Goal: Find specific page/section: Find specific page/section

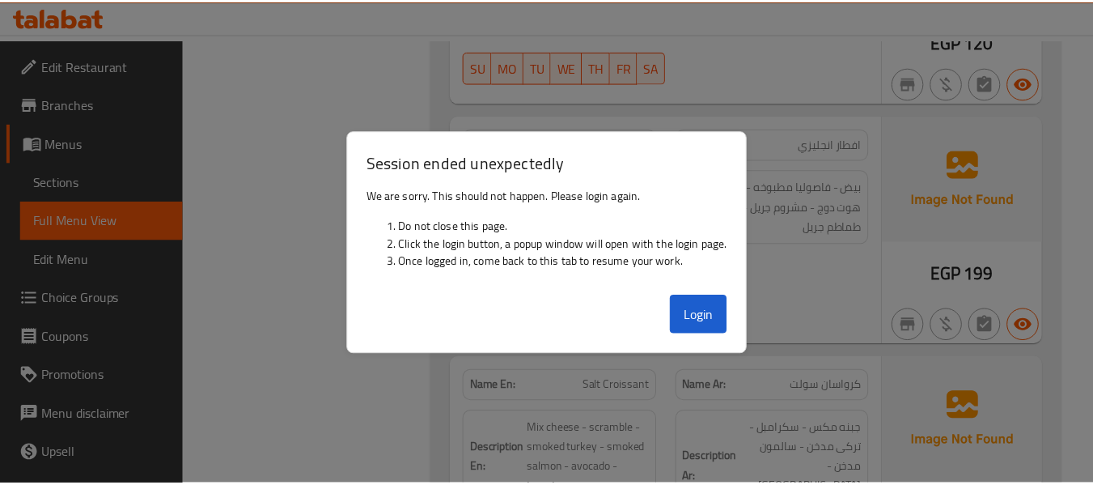
scroll to position [3120, 0]
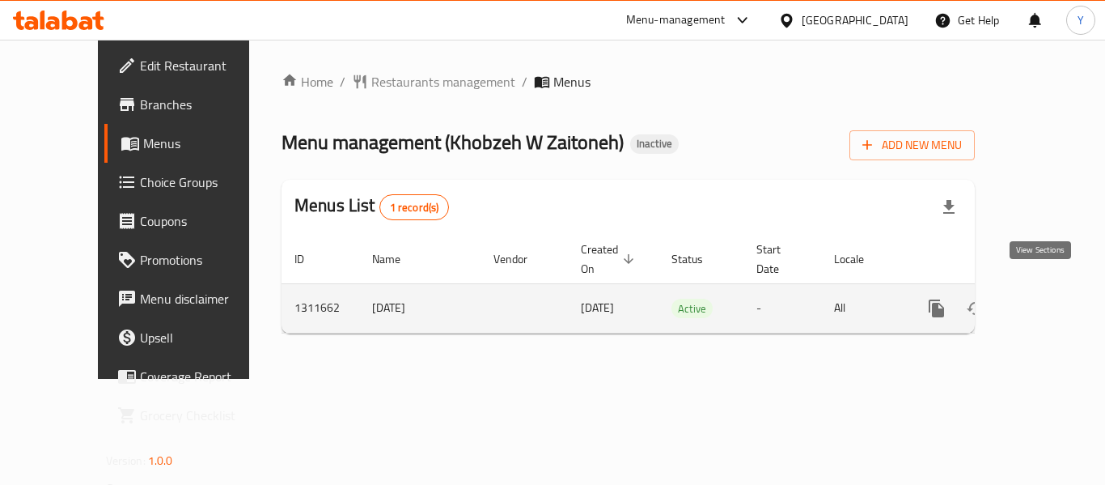
click at [1046, 301] on icon "enhanced table" at bounding box center [1053, 308] width 15 height 15
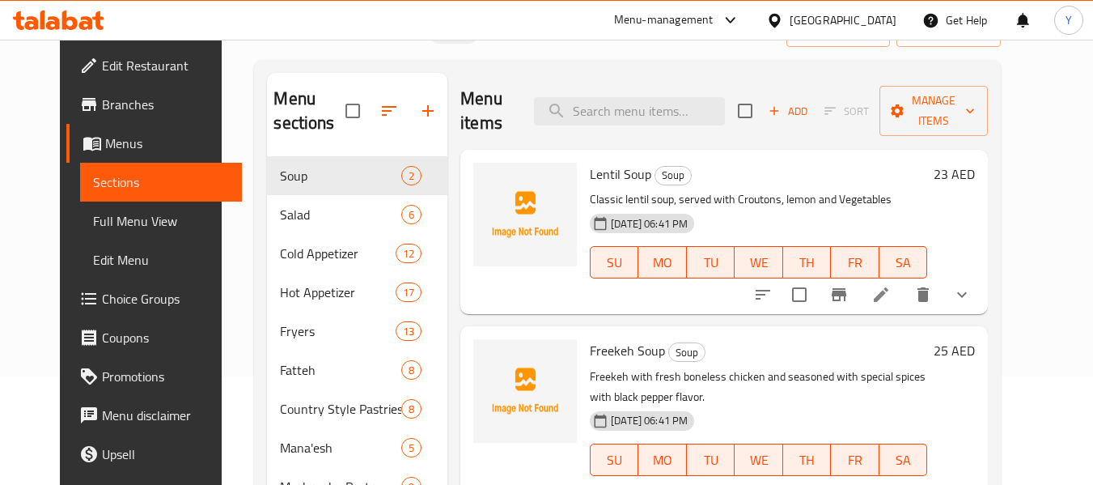
scroll to position [99, 0]
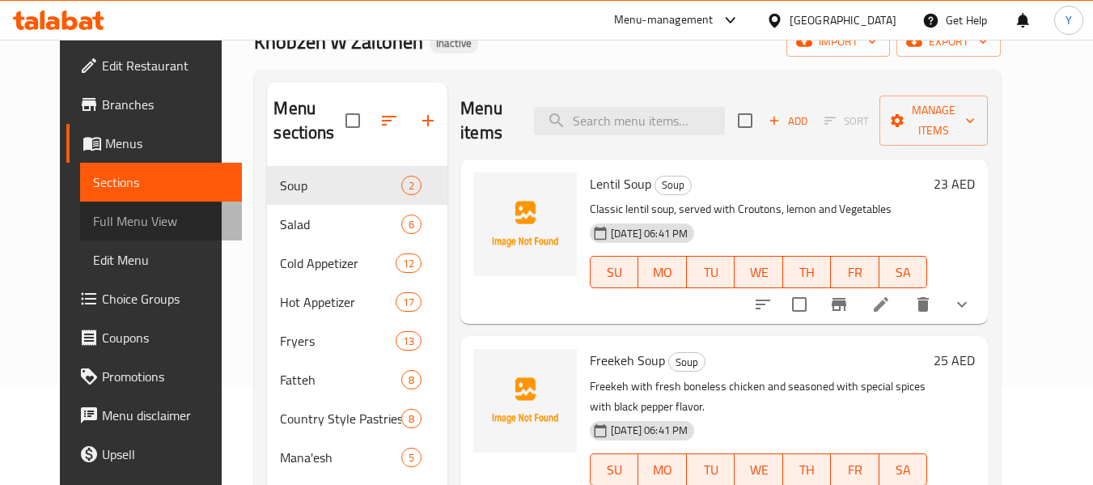
click at [130, 222] on span "Full Menu View" at bounding box center [161, 220] width 137 height 19
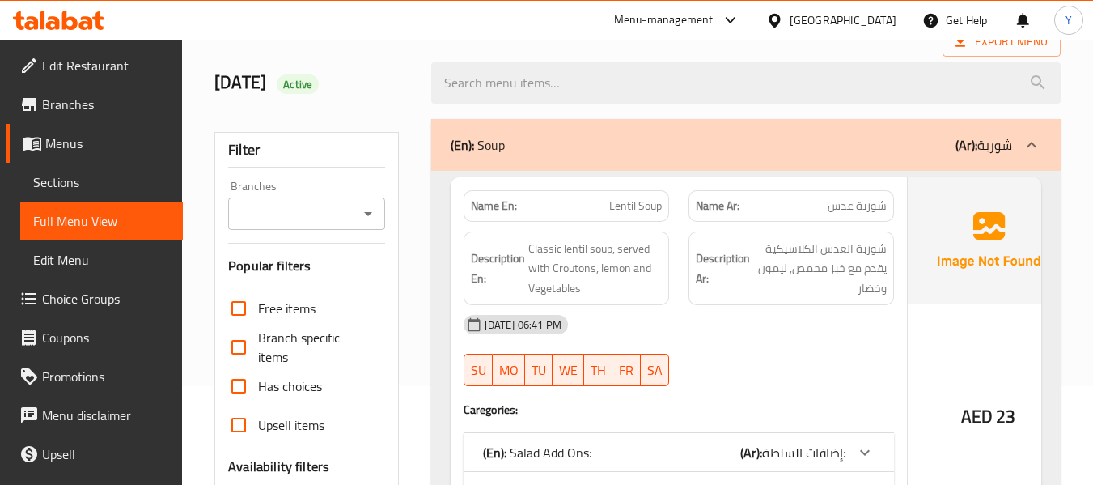
scroll to position [523, 0]
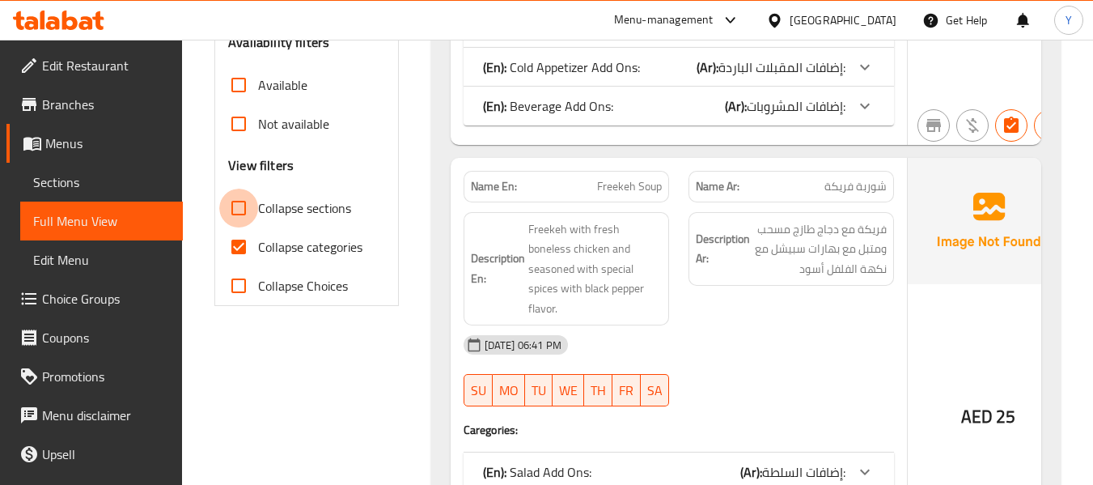
click at [241, 222] on input "Collapse sections" at bounding box center [238, 208] width 39 height 39
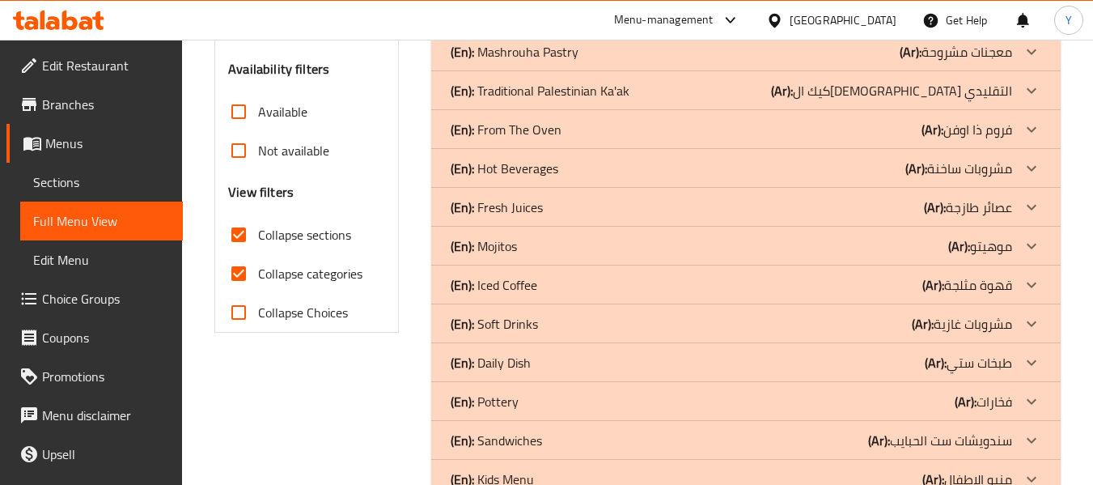
scroll to position [581, 0]
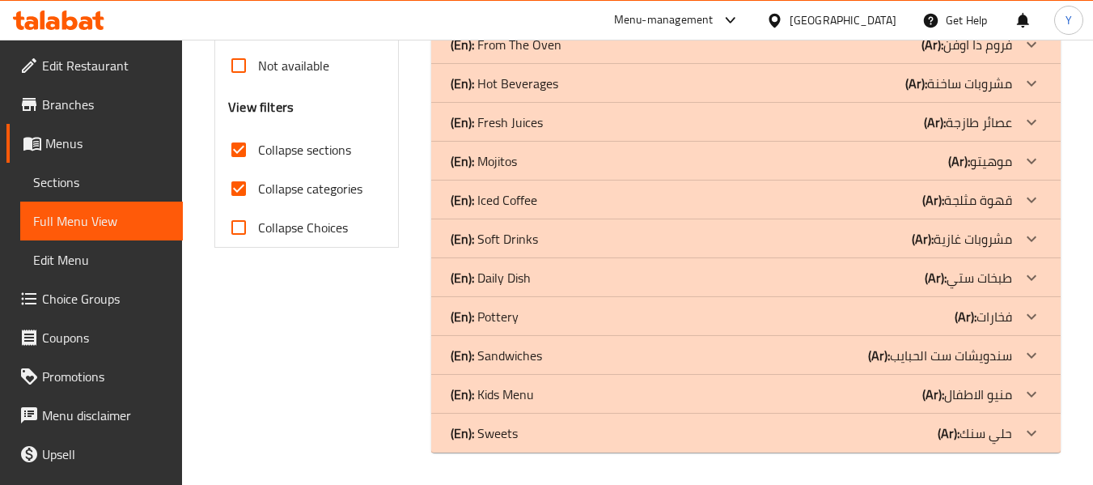
click at [382, 280] on div "Filter Branches Branches Popular filters Free items Branch specific items Has c…" at bounding box center [313, 44] width 216 height 835
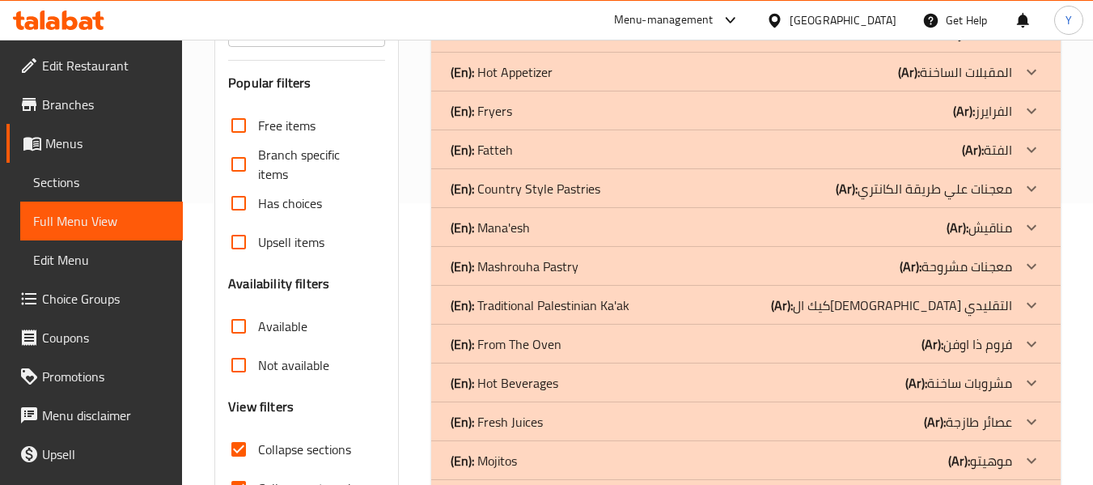
scroll to position [307, 0]
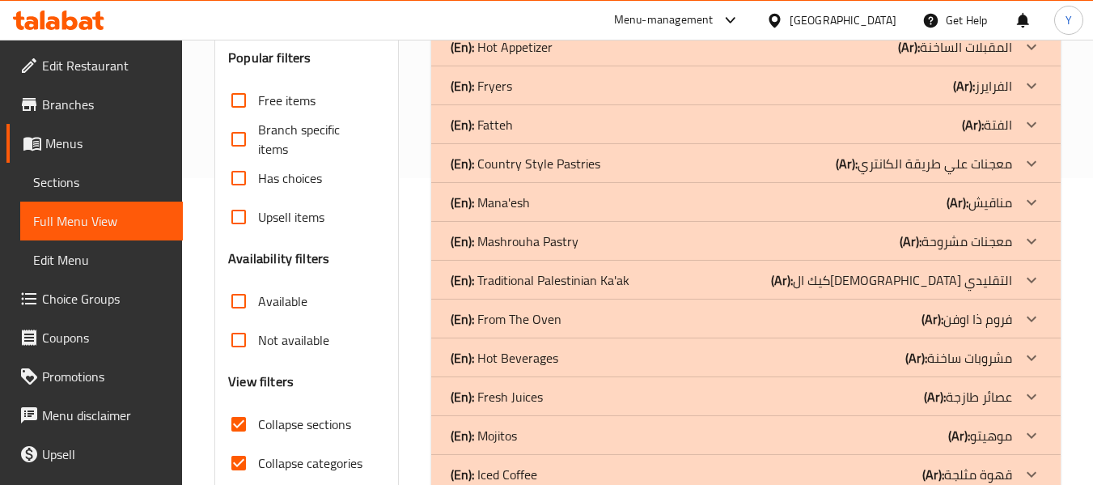
click at [509, 172] on p "(En): Country Style Pastries" at bounding box center [526, 163] width 150 height 19
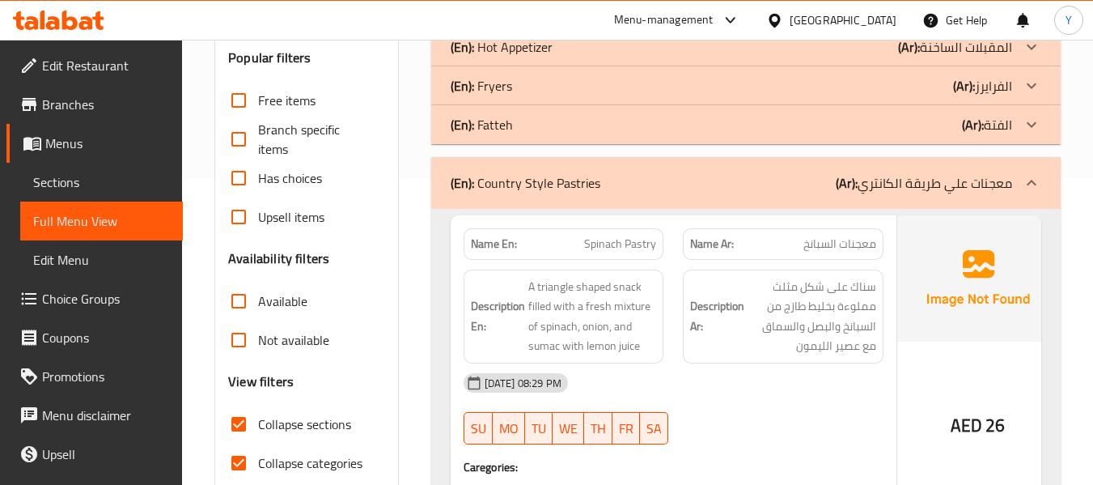
click at [677, 200] on div "(En): Country Style Pastries (Ar): معجنات علي طريقة الكانتري" at bounding box center [746, 183] width 630 height 52
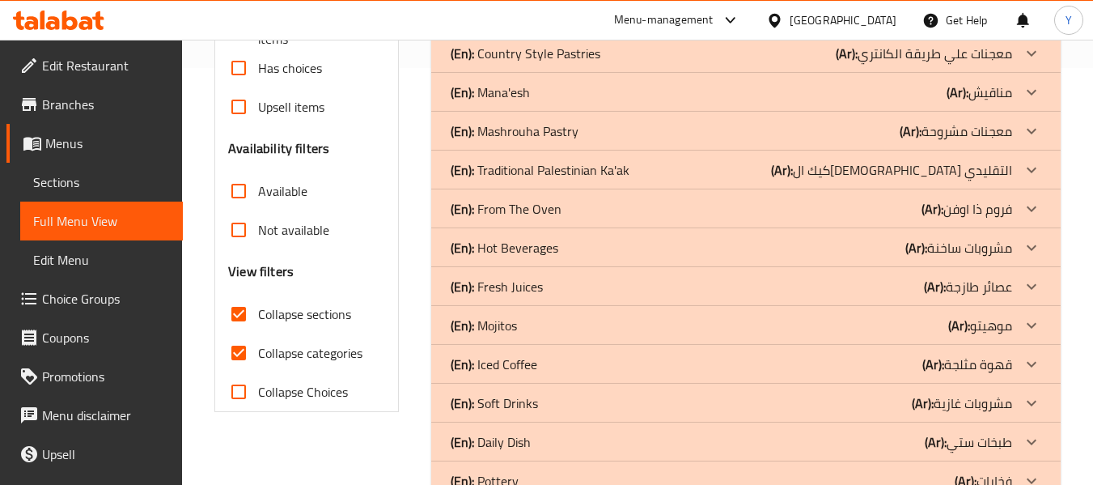
scroll to position [414, 0]
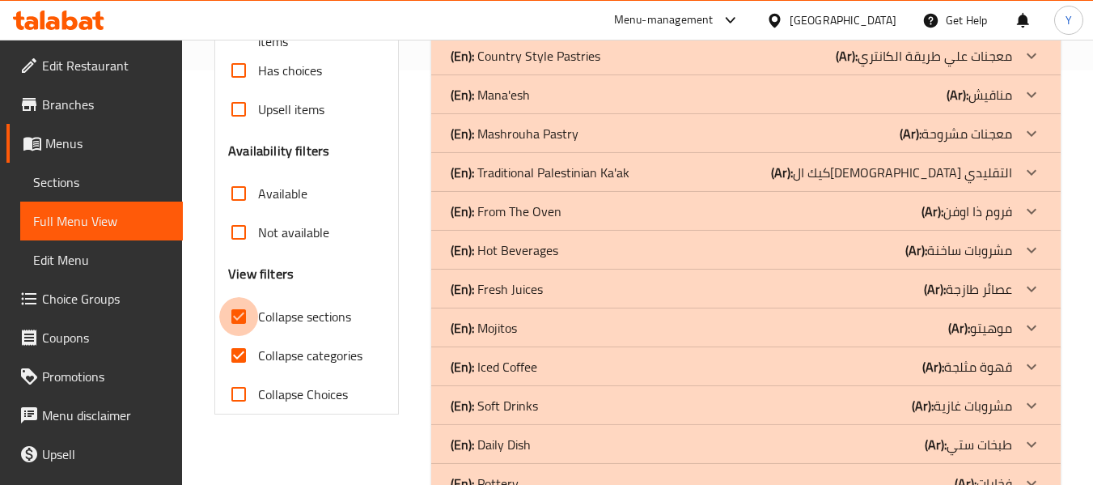
click at [247, 322] on input "Collapse sections" at bounding box center [238, 316] width 39 height 39
checkbox input "false"
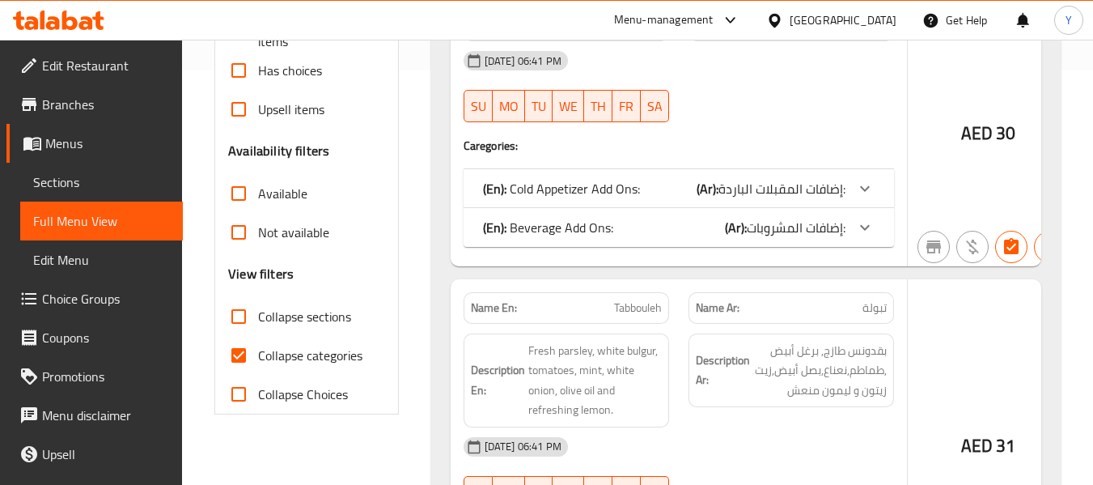
scroll to position [0, 0]
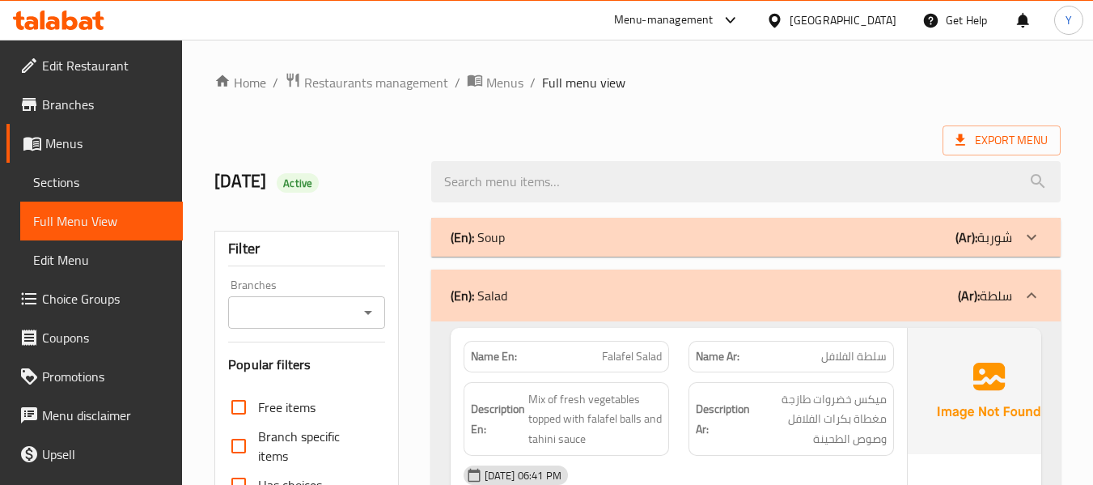
click at [906, 303] on div "(En): Salad (Ar): سلطة" at bounding box center [732, 295] width 562 height 19
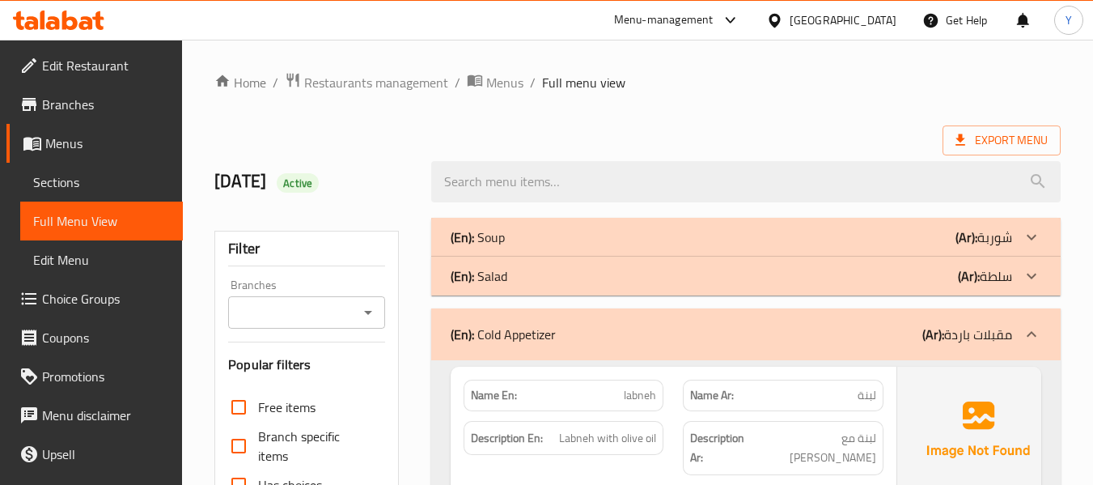
click at [918, 333] on div "(En): Cold Appetizer (Ar): مقبلات باردة" at bounding box center [732, 333] width 562 height 19
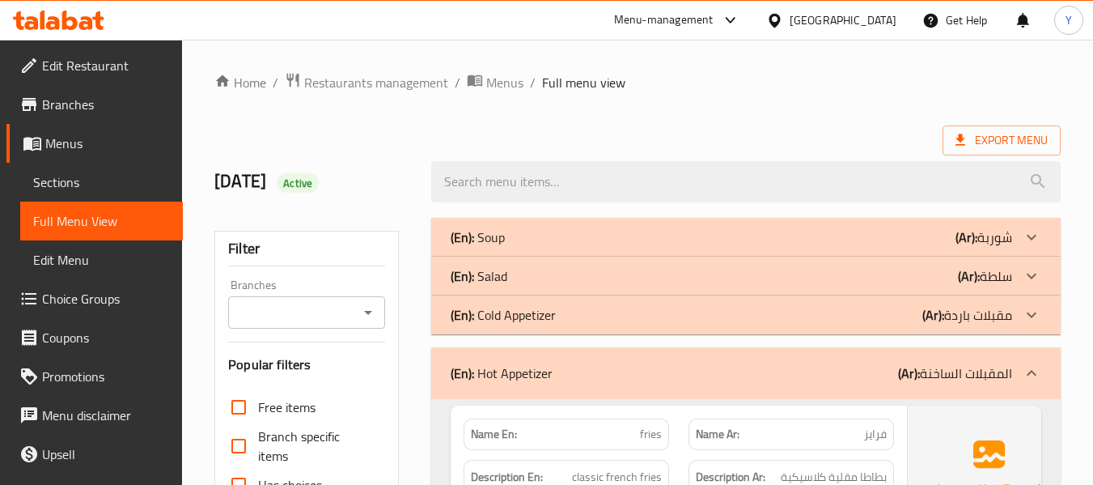
click at [943, 369] on p "(Ar): المقبلات الساخنة" at bounding box center [955, 372] width 114 height 19
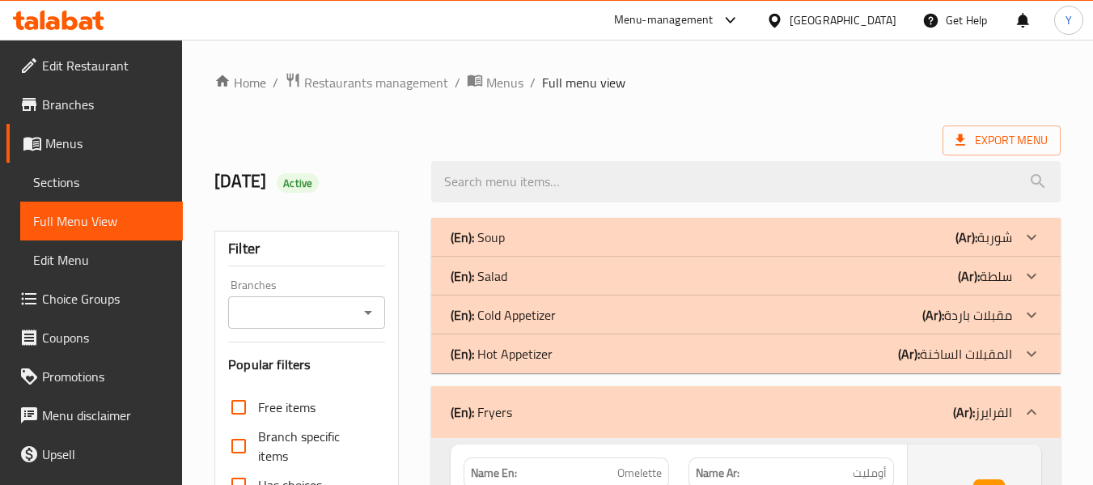
click at [893, 402] on div "(En): Fryers (Ar): الفرايرز" at bounding box center [732, 411] width 562 height 19
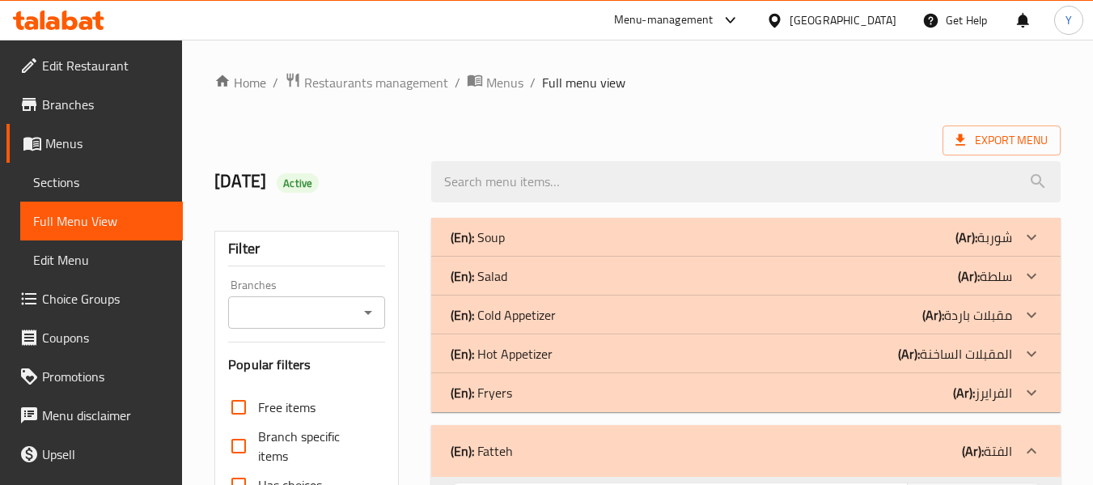
click at [886, 442] on div "(En): Fatteh (Ar): الفتة" at bounding box center [732, 450] width 562 height 19
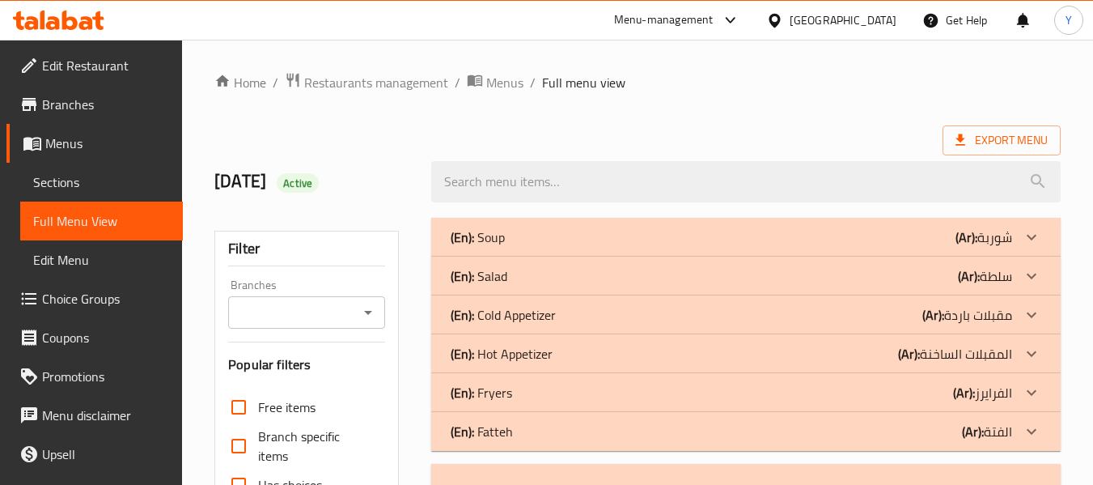
click at [867, 471] on div "(En): Country Style Pastries (Ar): معجنات علي طريقة الكانتري" at bounding box center [746, 490] width 630 height 52
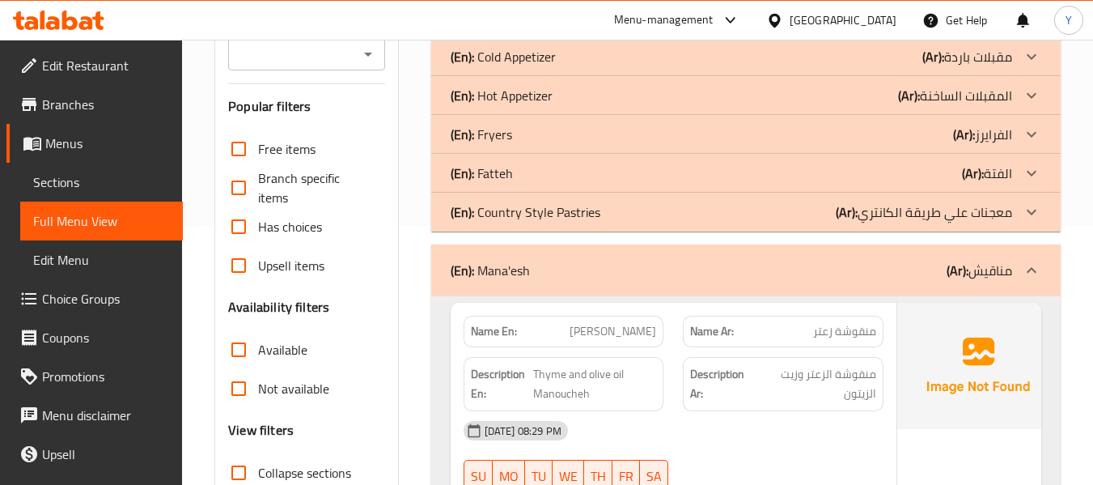
scroll to position [291, 0]
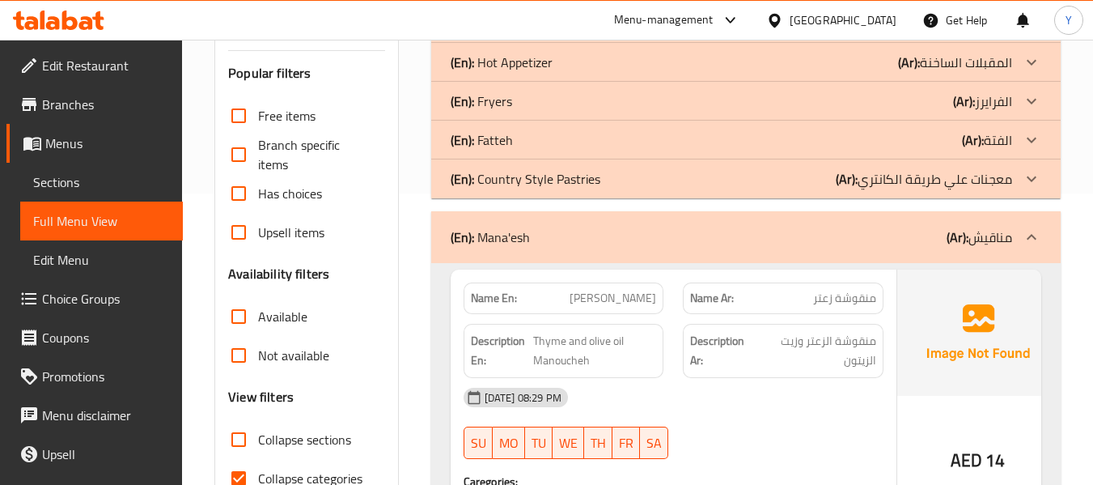
click at [878, 239] on div "(En): Mana'esh (Ar): مناقيش" at bounding box center [732, 236] width 562 height 19
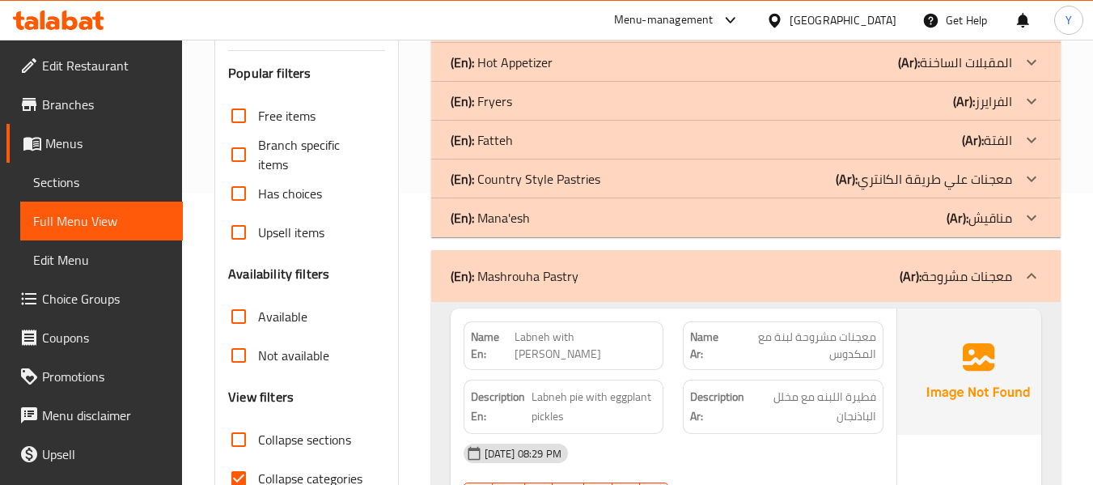
click at [484, 343] on strong "Name En:" at bounding box center [493, 346] width 44 height 34
copy strong "Name En:"
click at [541, 426] on div "Description En: Labneh pie with eggplant pickles" at bounding box center [564, 407] width 201 height 54
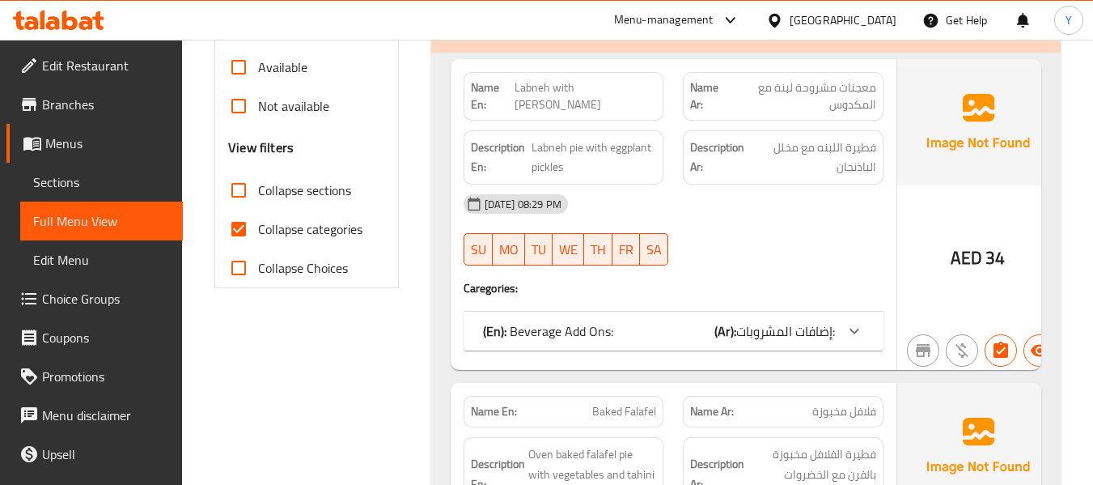
scroll to position [550, 0]
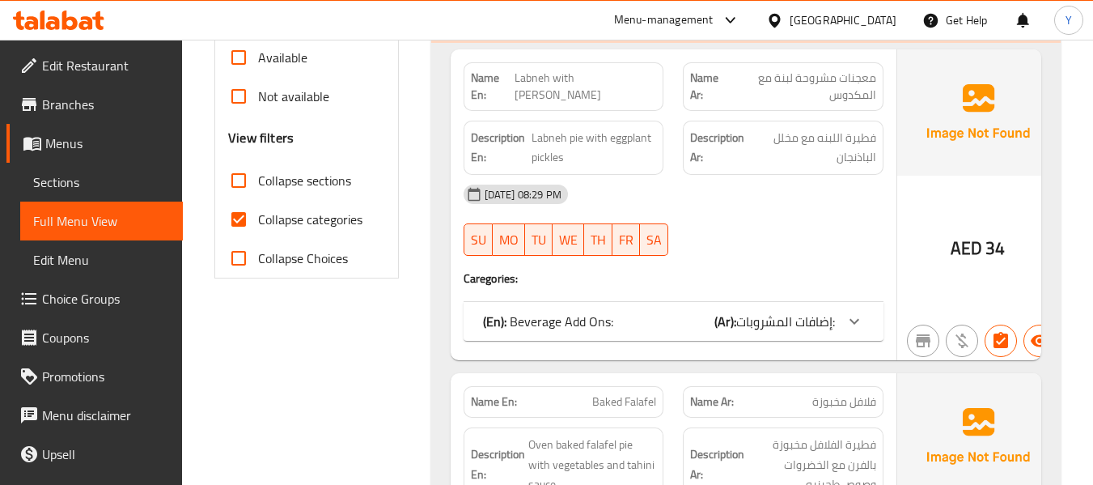
click at [248, 221] on input "Collapse categories" at bounding box center [238, 219] width 39 height 39
checkbox input "false"
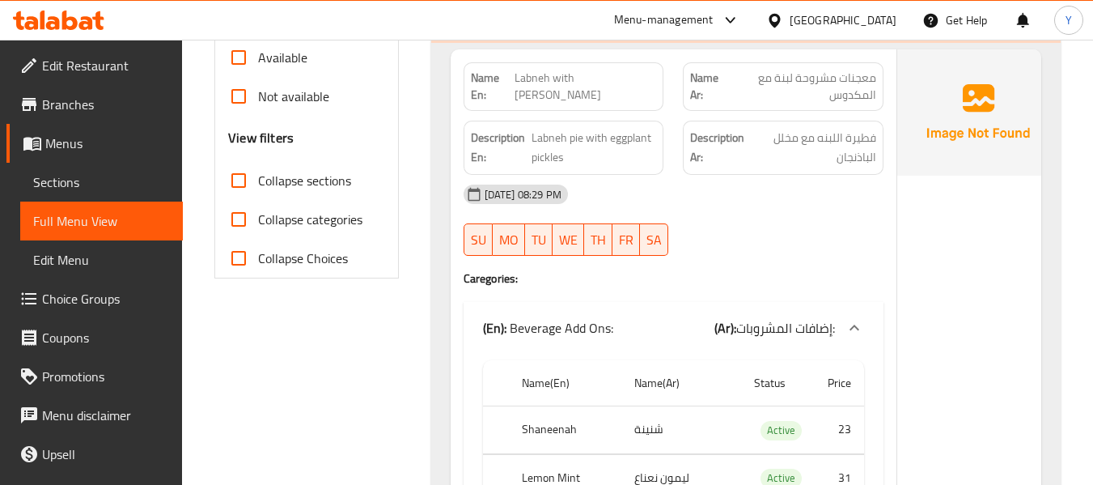
click at [762, 430] on span "Active" at bounding box center [781, 430] width 41 height 19
click at [808, 223] on div "14-09-2025 08:29 PM SU MO TU WE TH FR SA" at bounding box center [673, 220] width 439 height 91
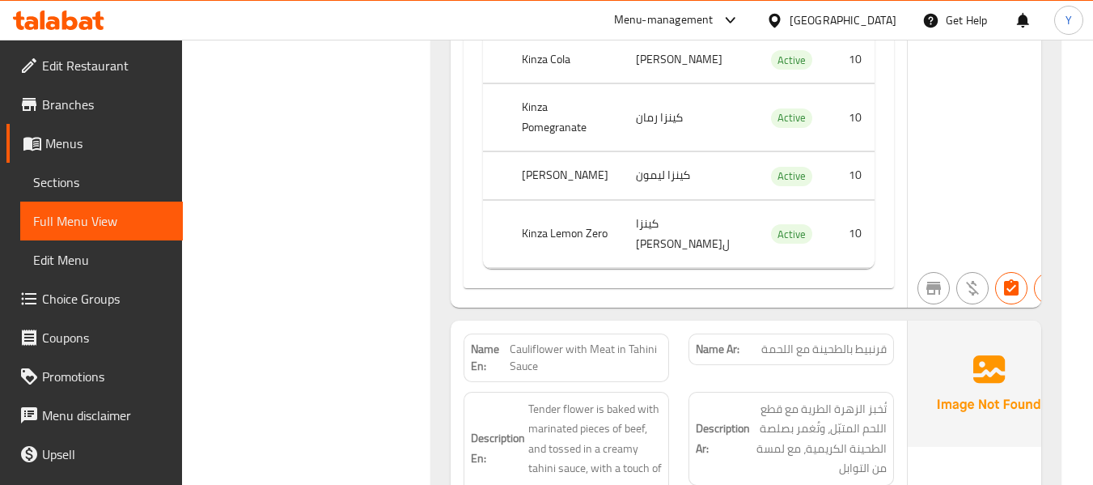
scroll to position [0, 0]
